Goal: Task Accomplishment & Management: Manage account settings

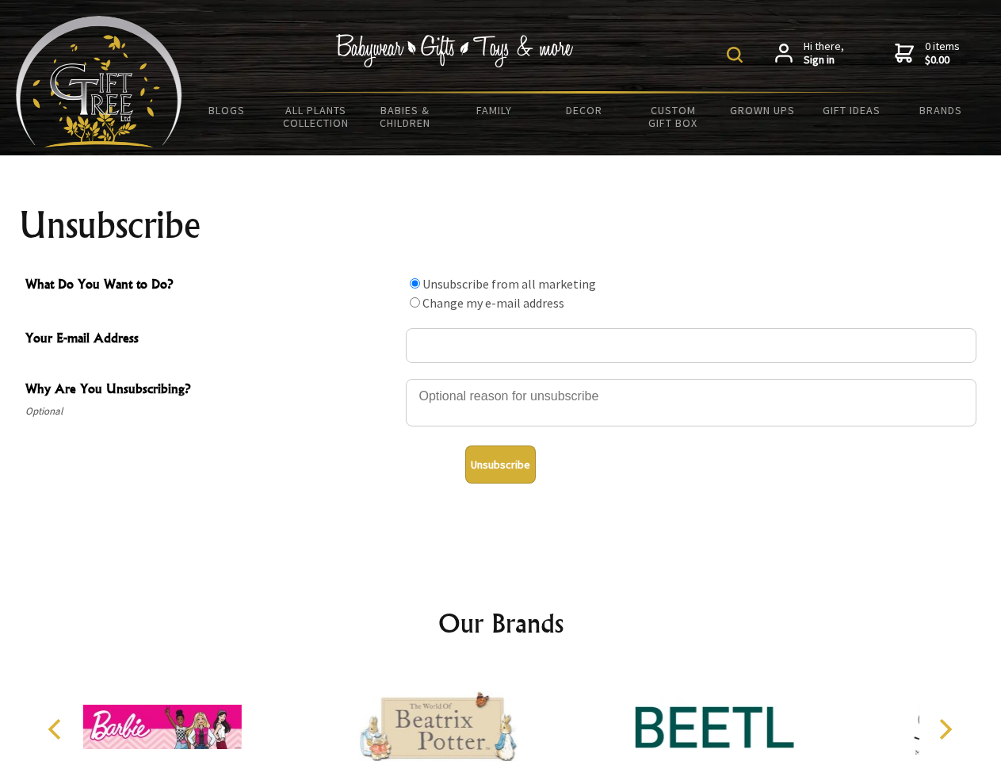
click at [737, 55] on img at bounding box center [735, 55] width 16 height 16
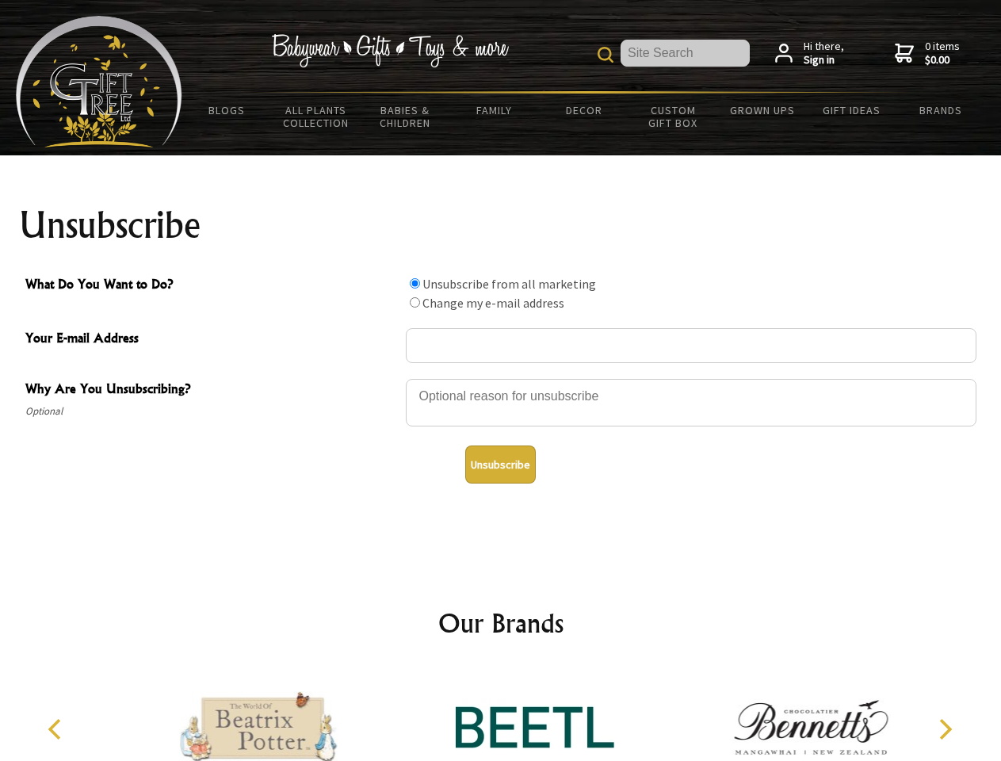
click at [501, 378] on div at bounding box center [691, 404] width 571 height 55
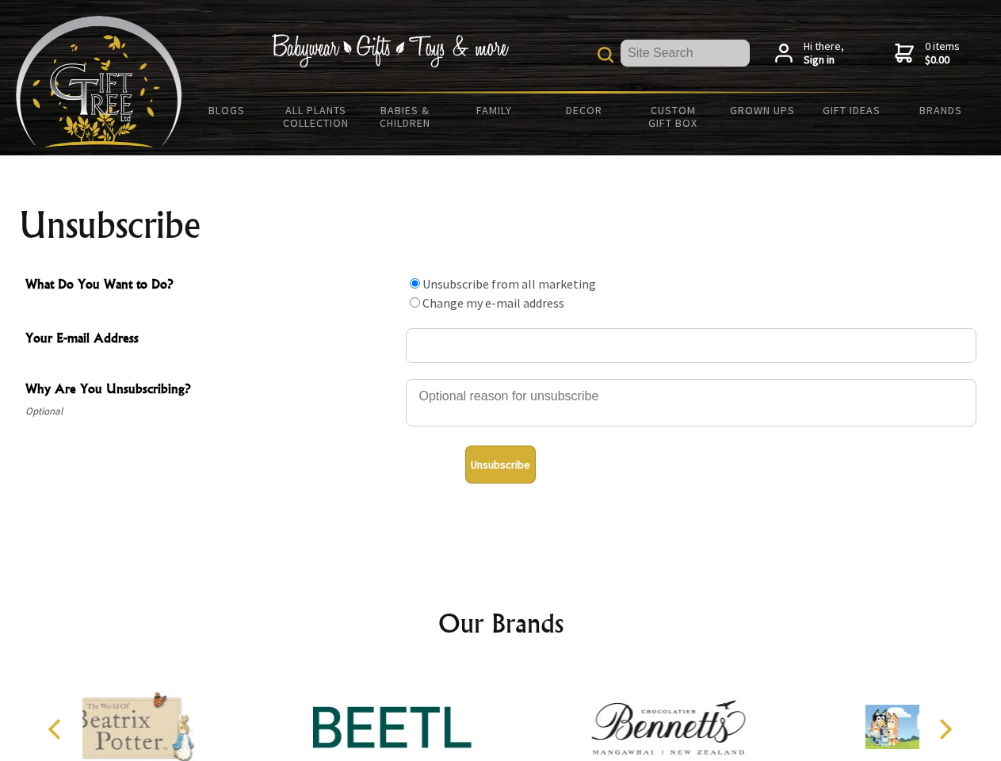
click at [415, 283] on input "What Do You Want to Do?" at bounding box center [415, 283] width 10 height 10
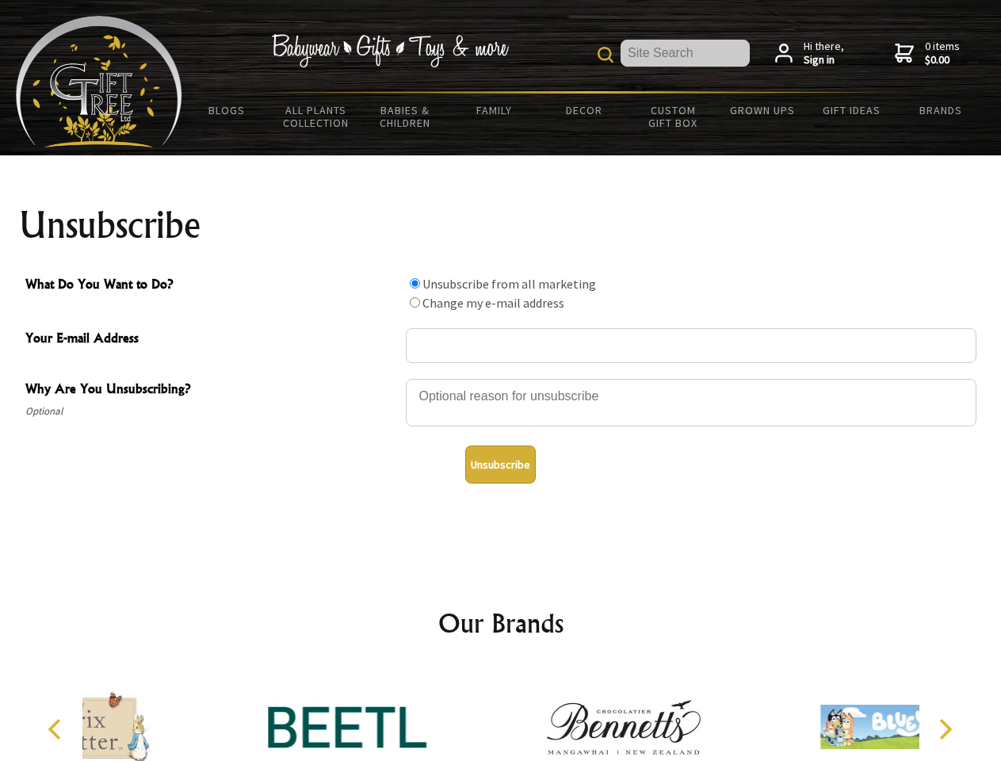
click at [415, 302] on input "What Do You Want to Do?" at bounding box center [415, 302] width 10 height 10
radio input "true"
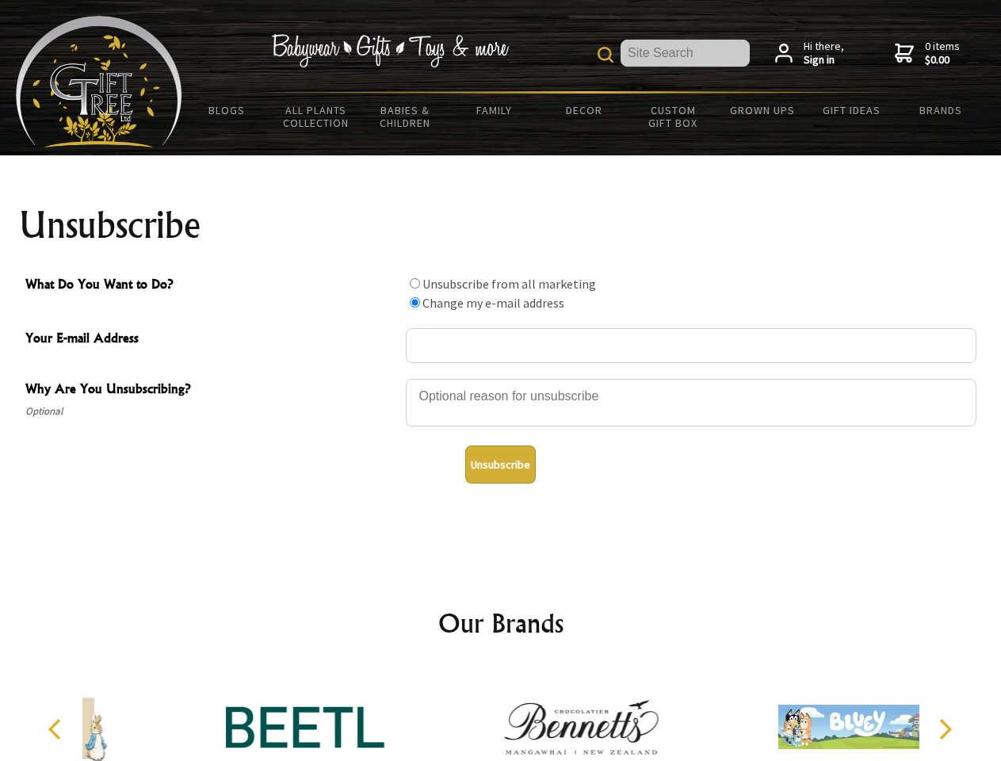
click at [500, 465] on button "Unsubscribe" at bounding box center [500, 465] width 71 height 38
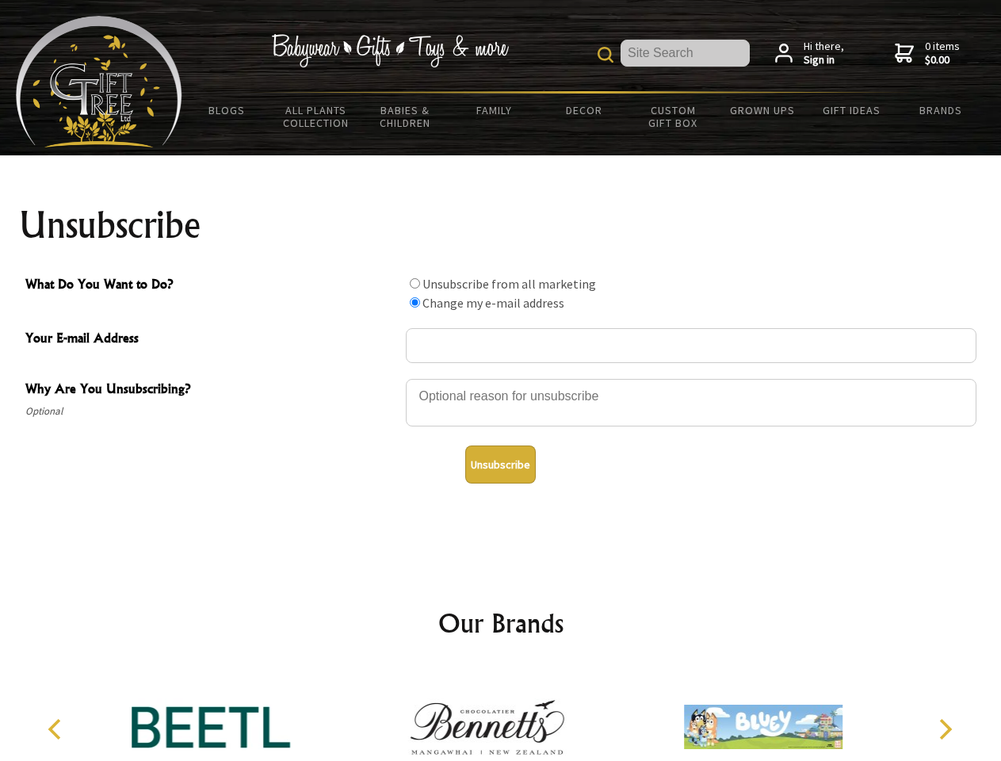
click at [501, 714] on img at bounding box center [486, 726] width 159 height 119
click at [57, 729] on icon "Previous" at bounding box center [56, 729] width 21 height 21
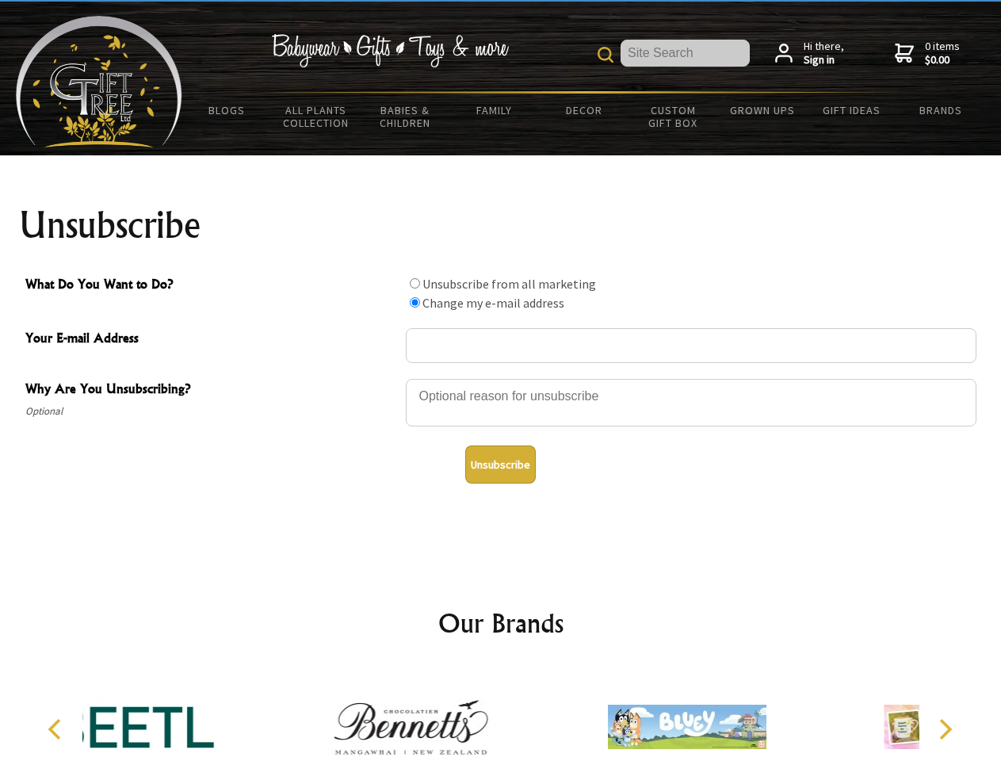
click at [945, 729] on icon "Next" at bounding box center [944, 729] width 21 height 21
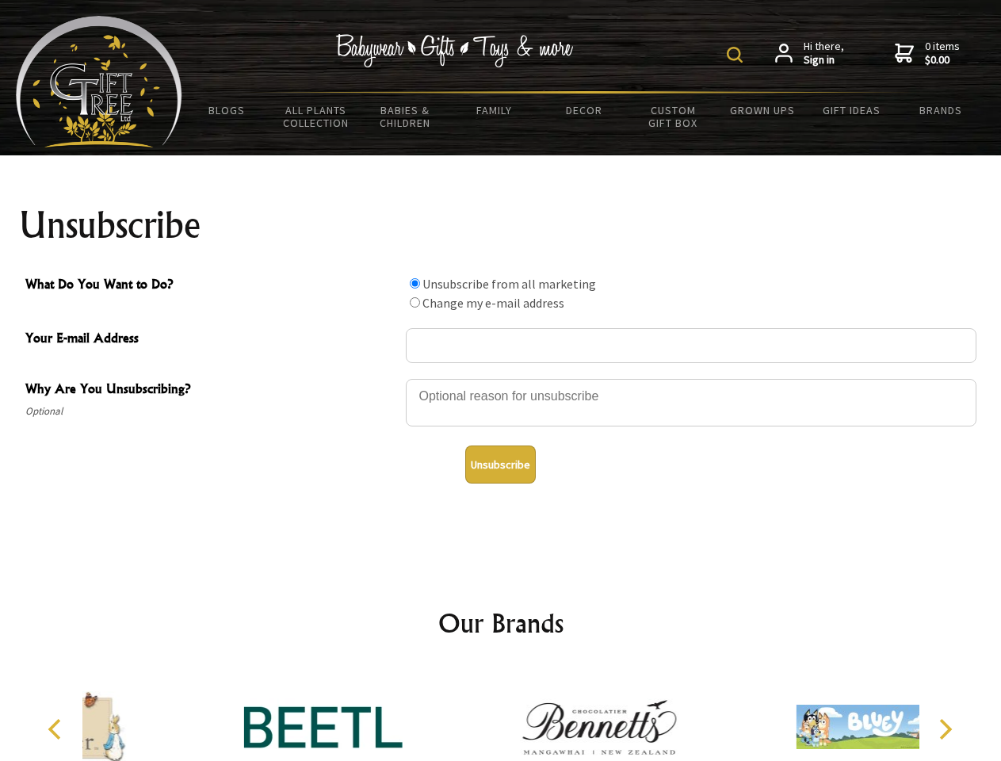
click at [737, 55] on img at bounding box center [735, 55] width 16 height 16
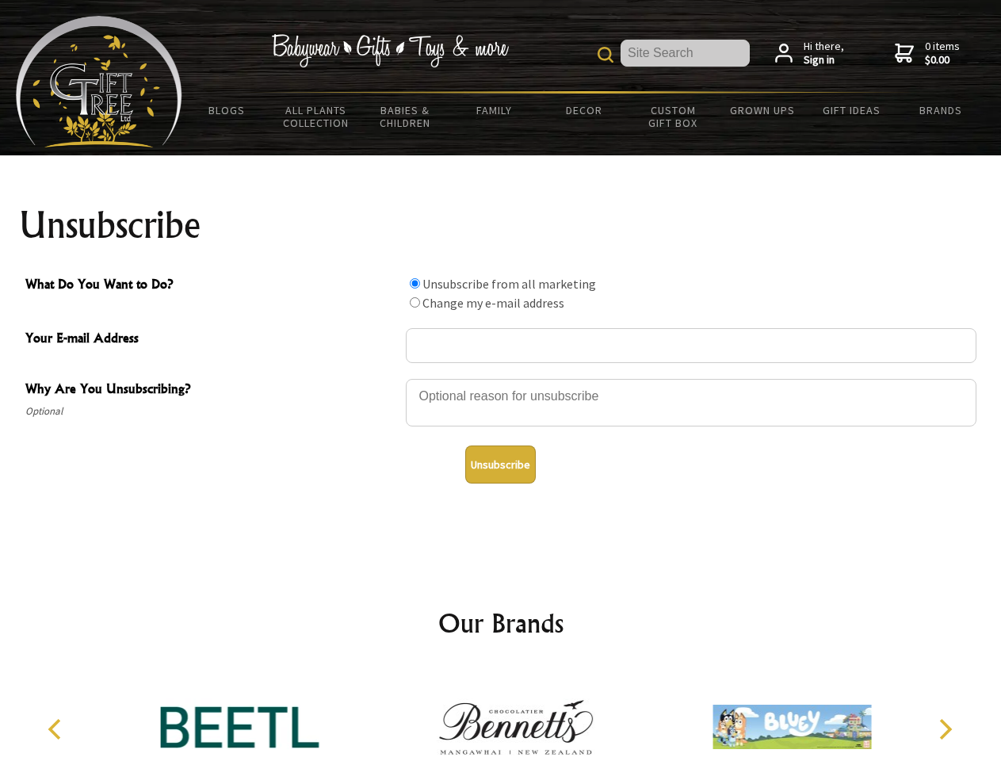
click at [501, 378] on div at bounding box center [691, 404] width 571 height 55
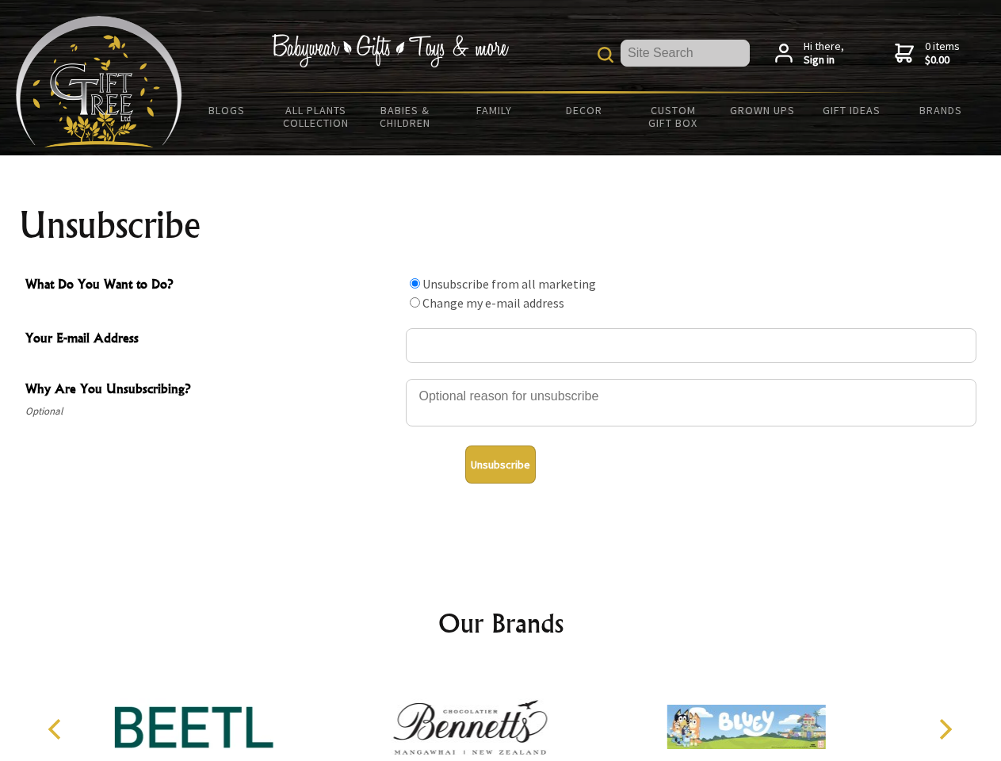
click at [415, 283] on input "What Do You Want to Do?" at bounding box center [415, 283] width 10 height 10
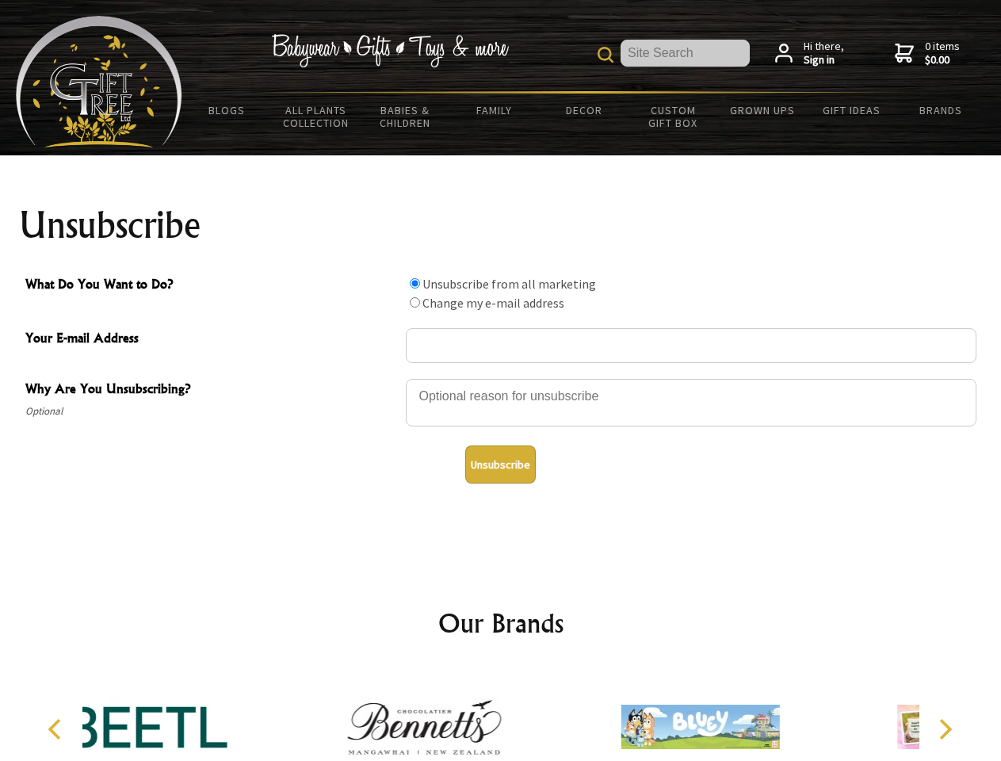
click at [415, 302] on input "What Do You Want to Do?" at bounding box center [415, 302] width 10 height 10
radio input "true"
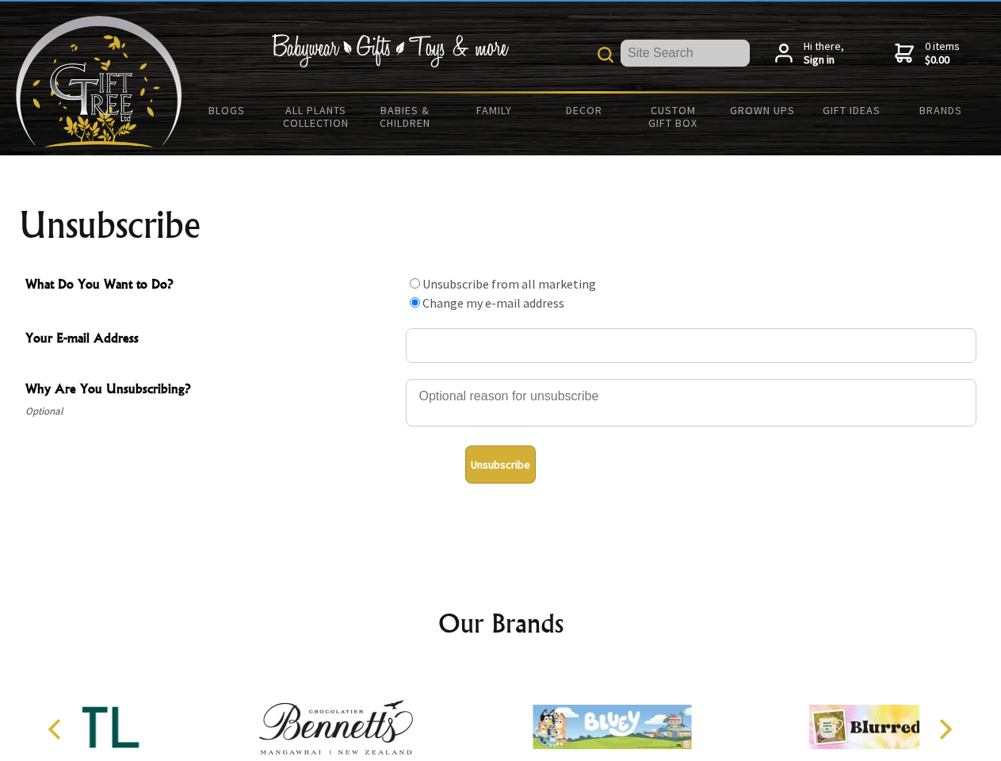
click at [500, 465] on button "Unsubscribe" at bounding box center [500, 465] width 71 height 38
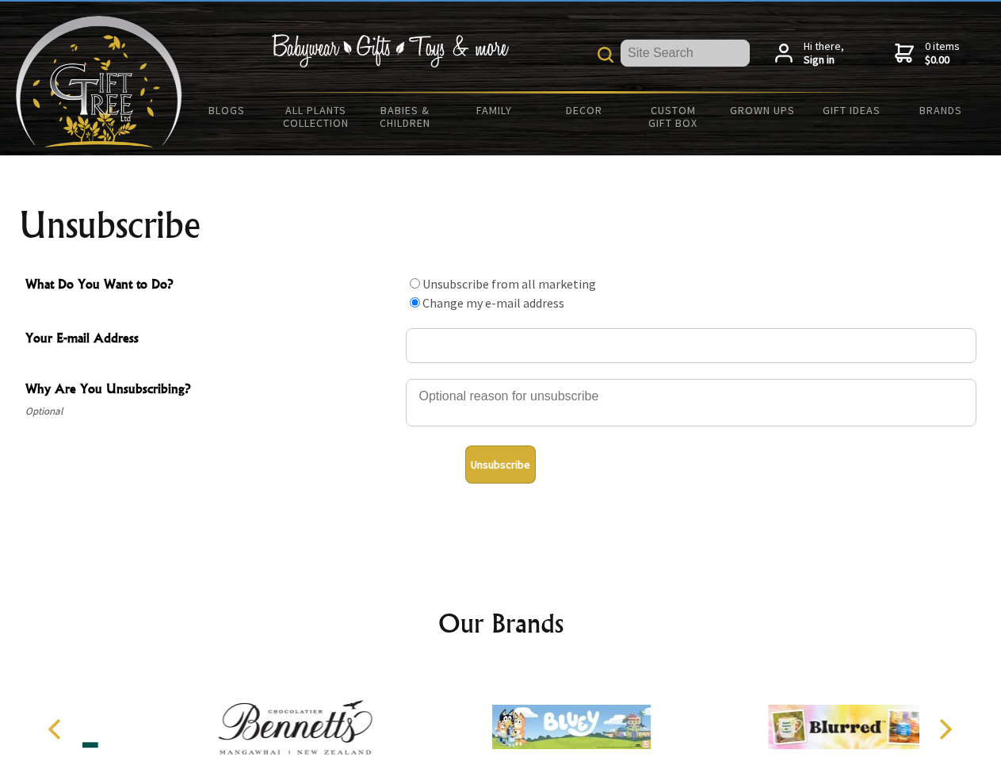
click at [501, 714] on img at bounding box center [571, 726] width 159 height 119
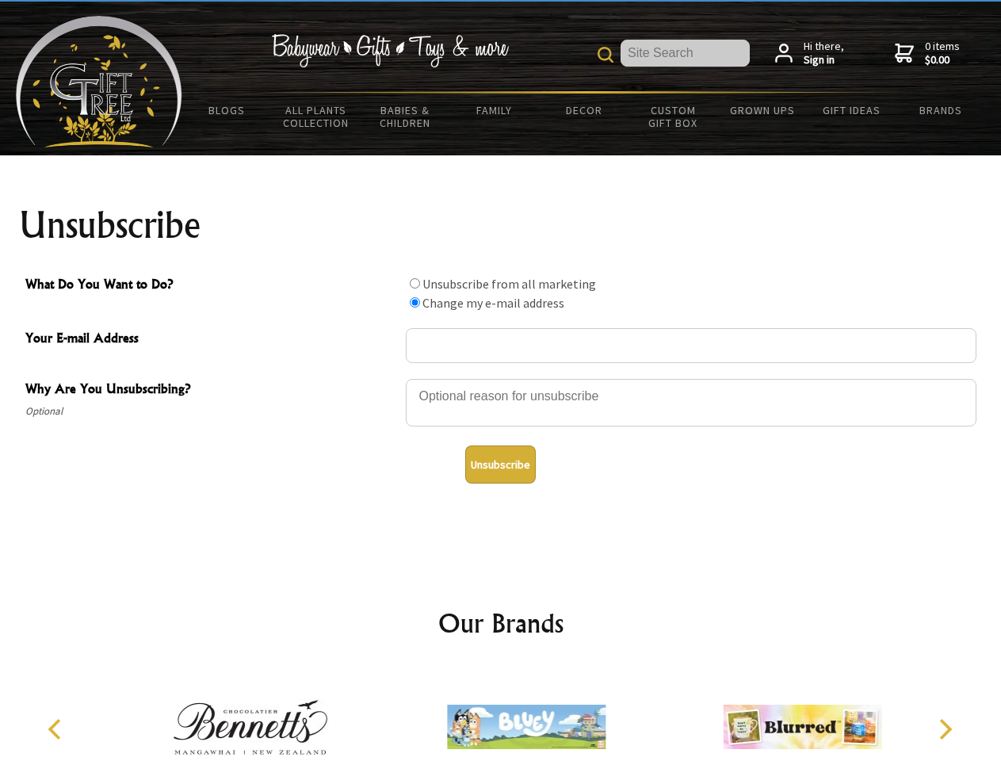
click at [57, 729] on icon "Previous" at bounding box center [56, 729] width 21 height 21
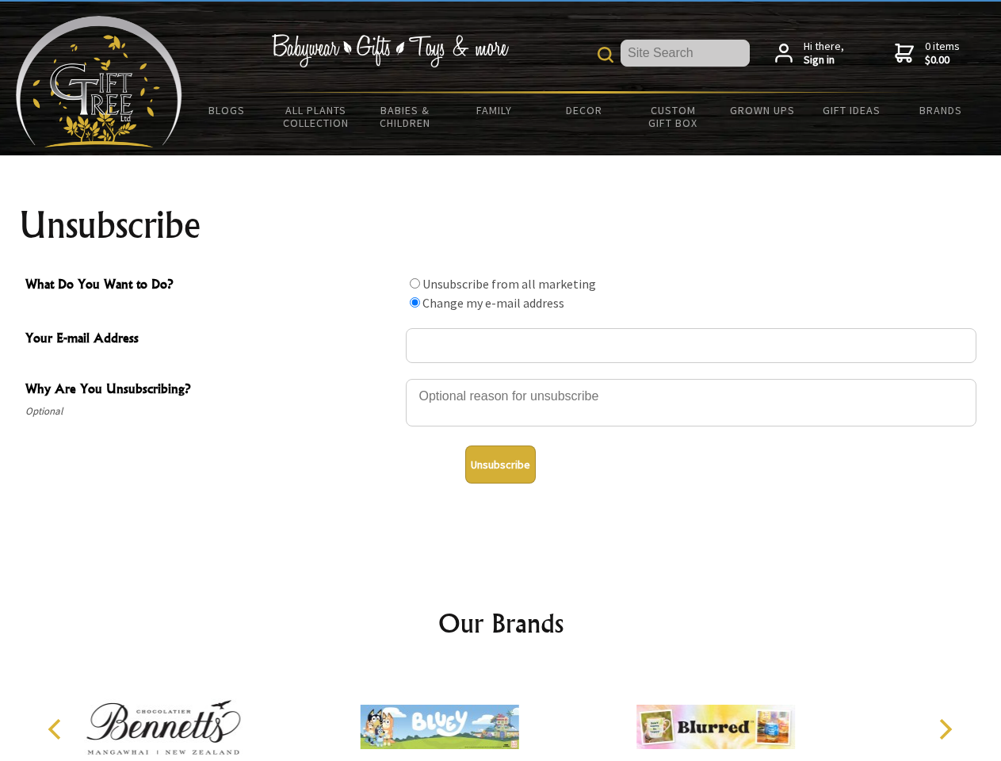
click at [945, 729] on icon "Next" at bounding box center [944, 729] width 21 height 21
